Goal: Information Seeking & Learning: Learn about a topic

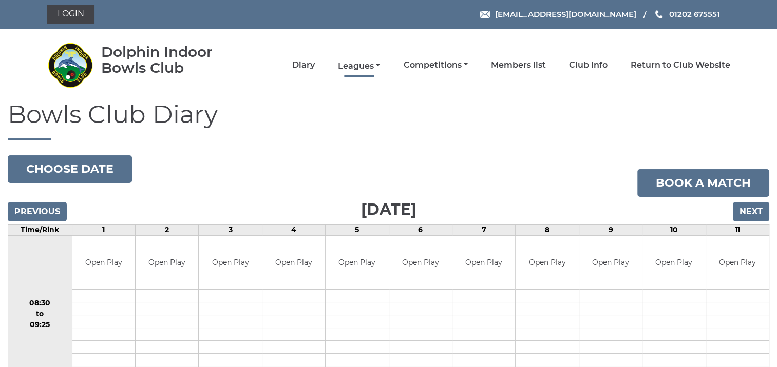
click at [360, 67] on link "Leagues" at bounding box center [359, 66] width 42 height 11
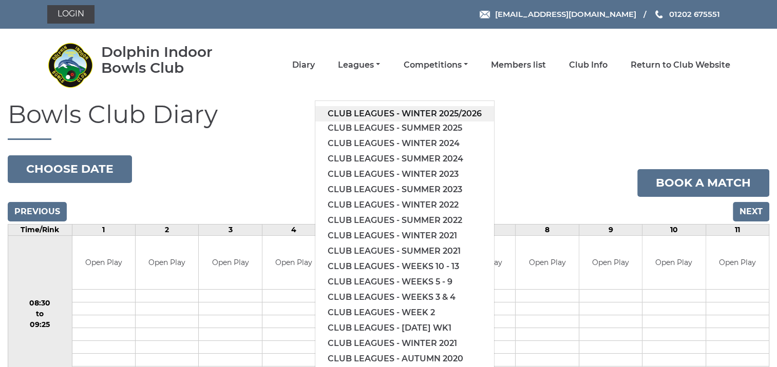
click at [393, 113] on link "Club leagues - Winter 2025/2026" at bounding box center [404, 113] width 179 height 15
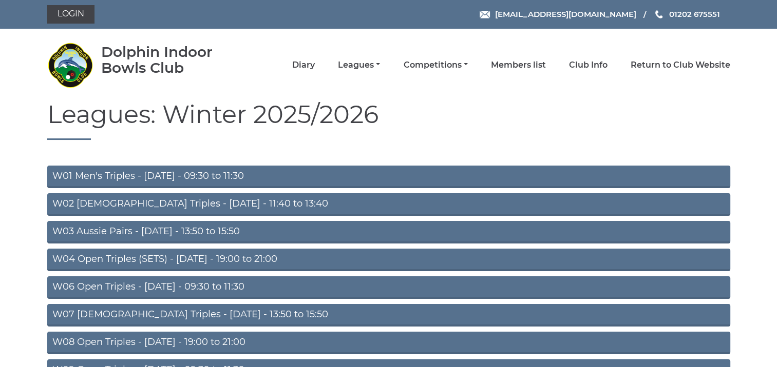
click at [243, 311] on link "W07 Ladies Triples - Tuesday - 13:50 to 15:50" at bounding box center [388, 315] width 683 height 23
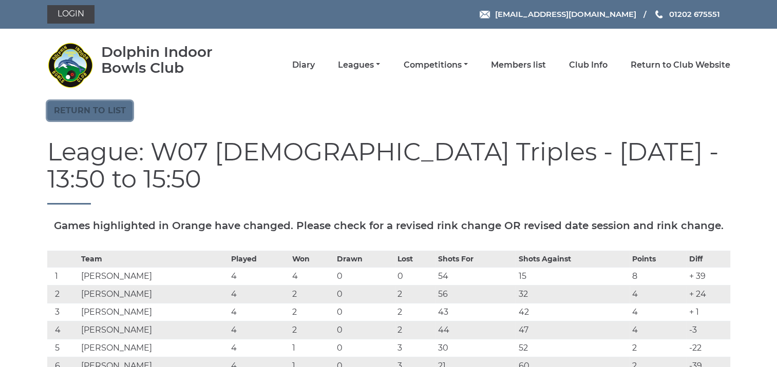
click at [110, 115] on link "Return to list" at bounding box center [89, 111] width 85 height 20
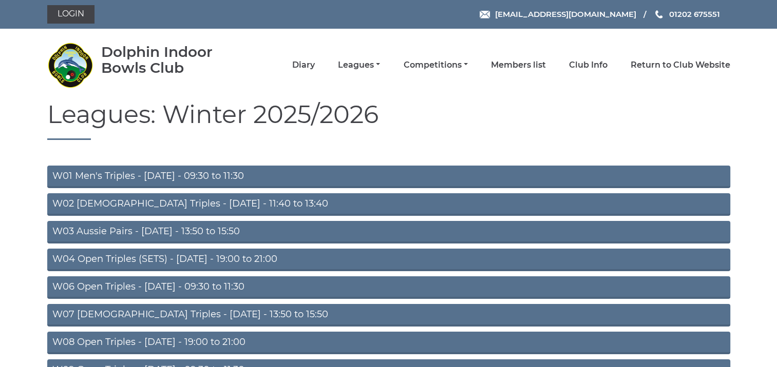
click at [249, 205] on link "W02 Ladies Triples - Monday - 11:40 to 13:40" at bounding box center [388, 204] width 683 height 23
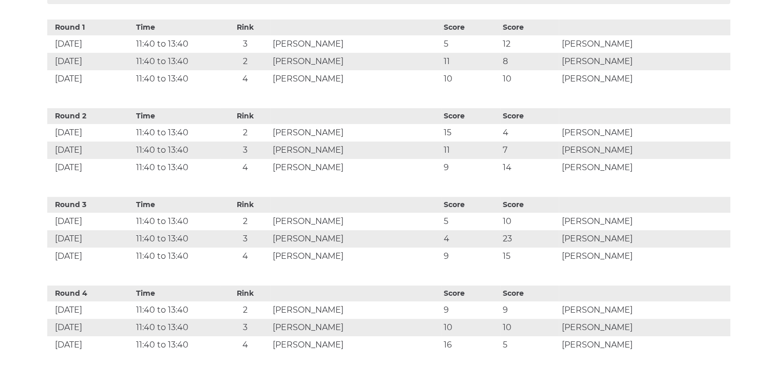
scroll to position [471, 0]
